Goal: Task Accomplishment & Management: Use online tool/utility

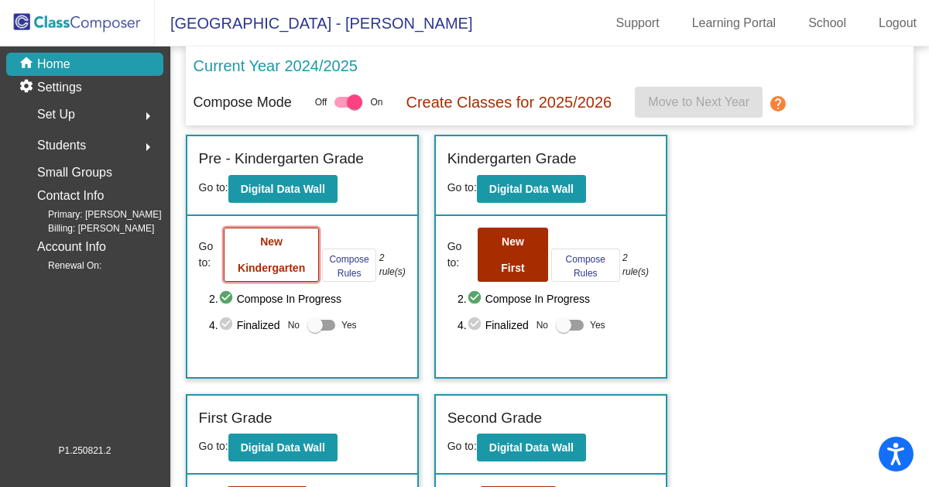
click at [287, 276] on button "New Kindergarten" at bounding box center [271, 255] width 94 height 54
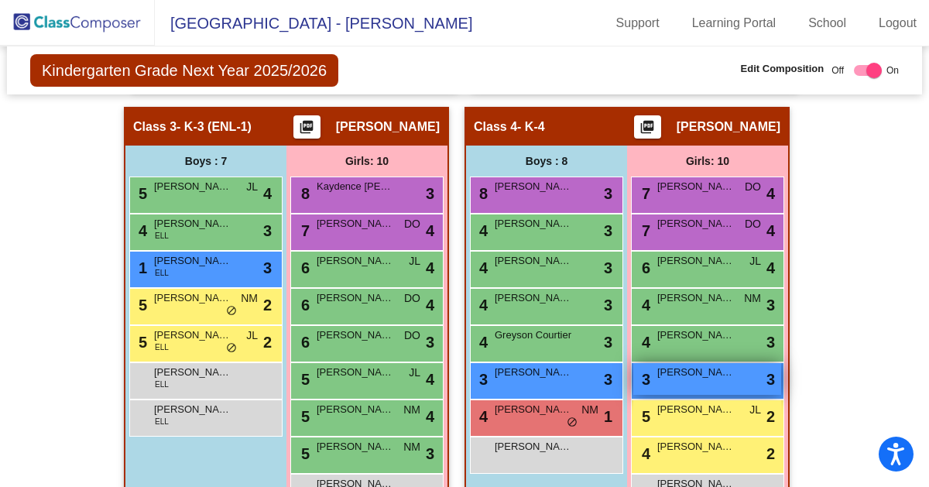
scroll to position [864, 0]
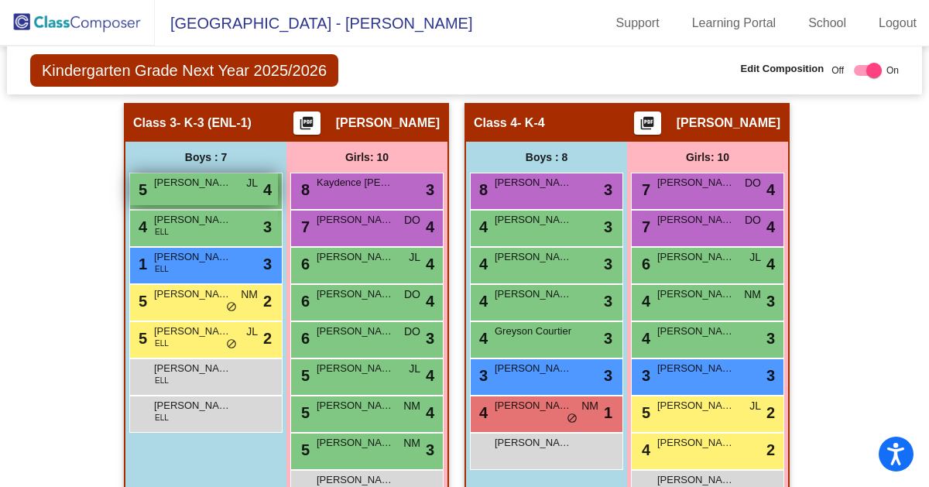
click at [203, 188] on div "5 [PERSON_NAME] [PERSON_NAME] lock do_not_disturb_alt 4" at bounding box center [204, 189] width 148 height 32
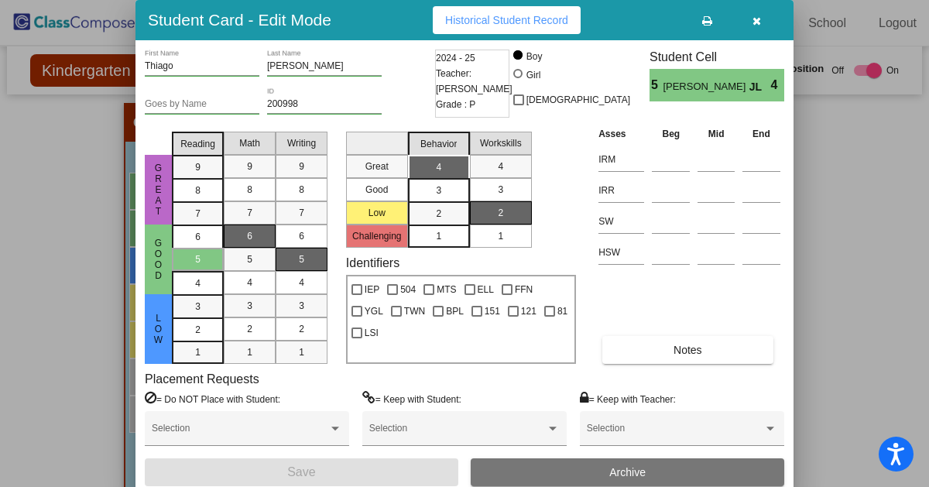
click at [756, 22] on icon "button" at bounding box center [757, 20] width 9 height 11
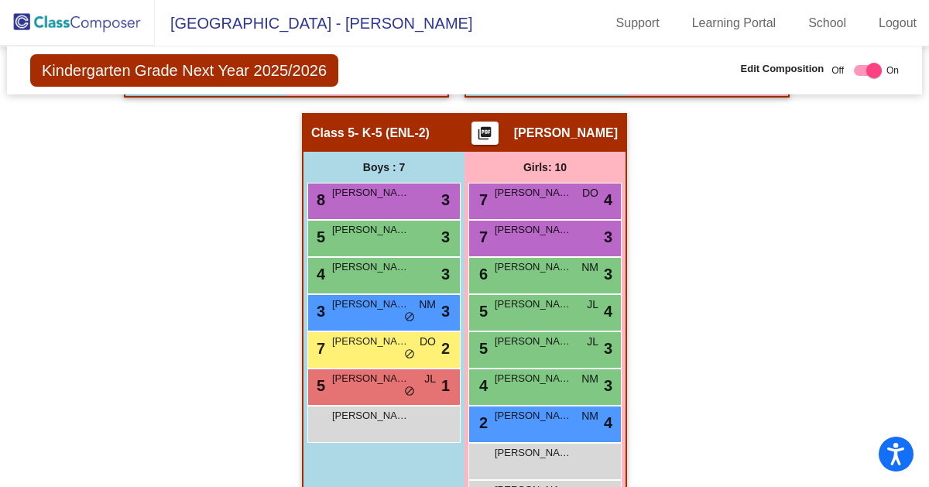
scroll to position [1321, 0]
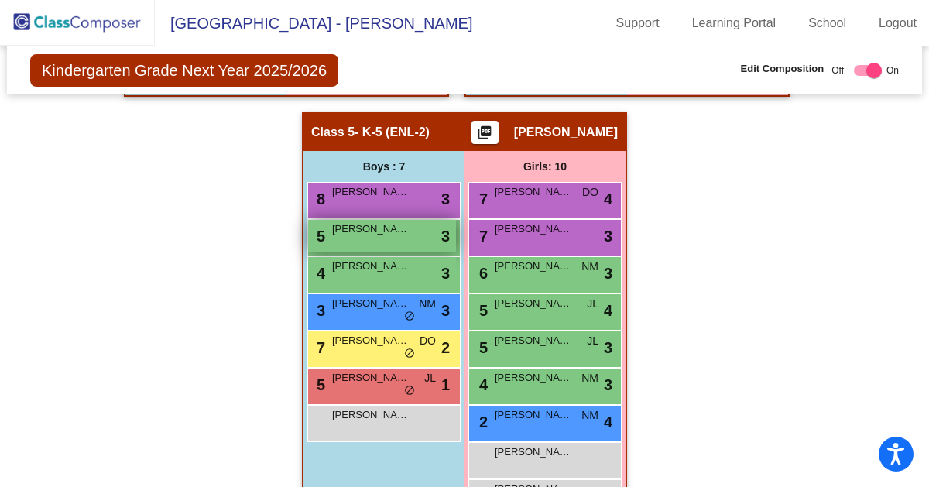
click at [386, 226] on span "[PERSON_NAME]" at bounding box center [370, 228] width 77 height 15
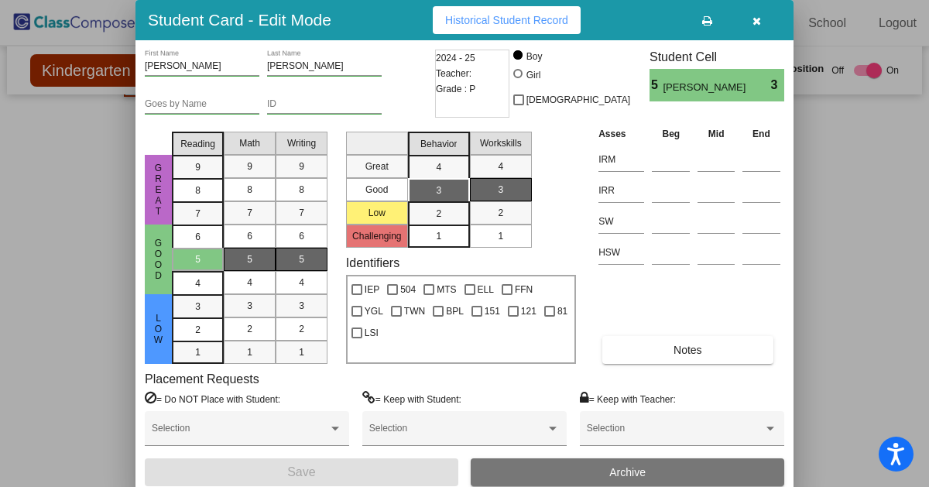
click at [756, 21] on icon "button" at bounding box center [757, 20] width 9 height 11
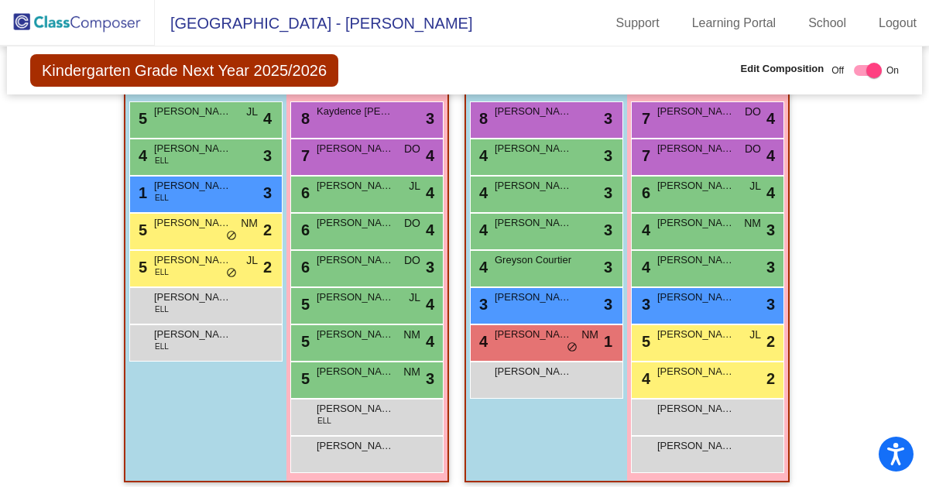
scroll to position [931, 0]
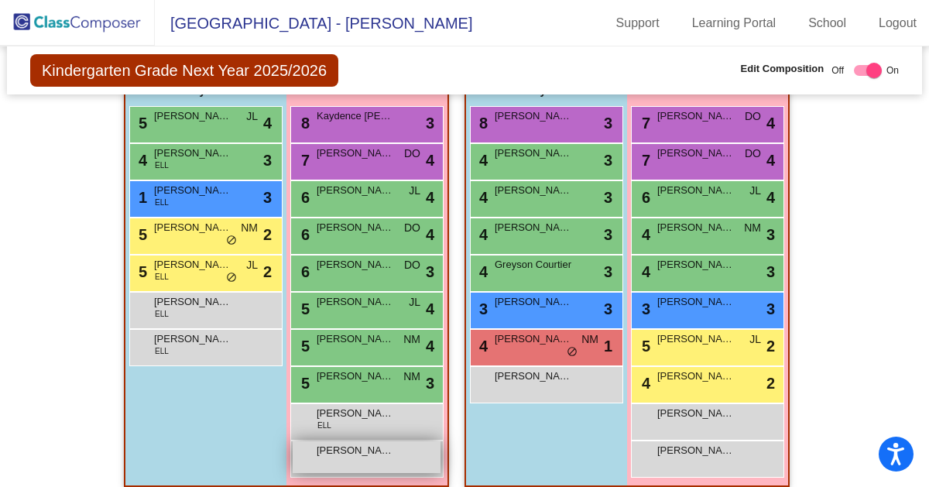
click at [362, 444] on span "[PERSON_NAME]" at bounding box center [355, 450] width 77 height 15
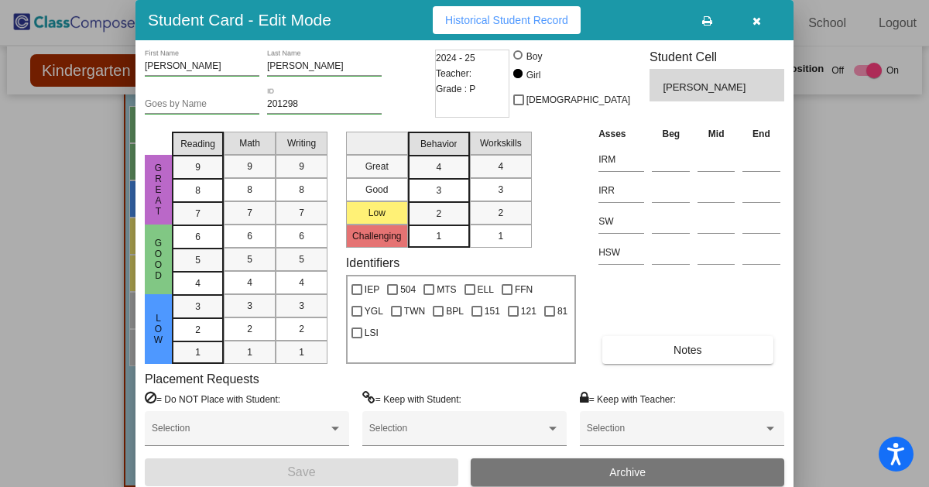
click at [754, 16] on icon "button" at bounding box center [757, 20] width 9 height 11
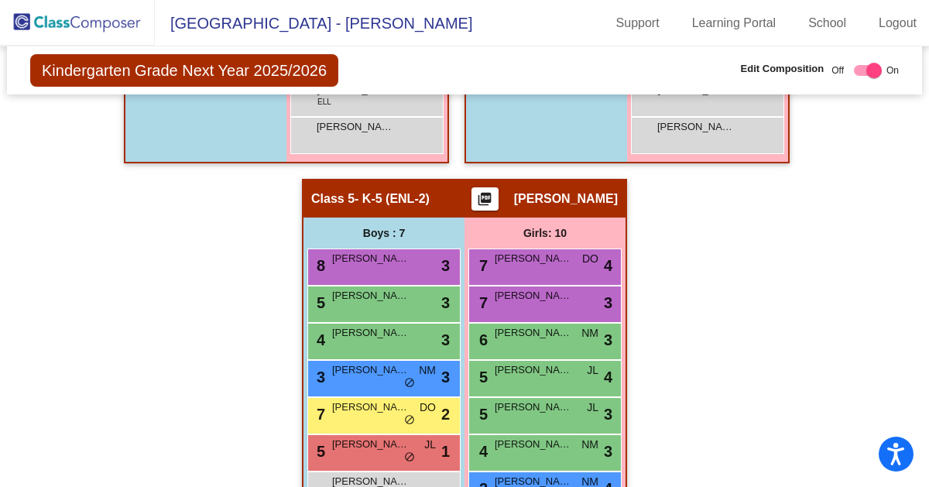
scroll to position [1255, 0]
